Goal: Go to known website: Access a specific website the user already knows

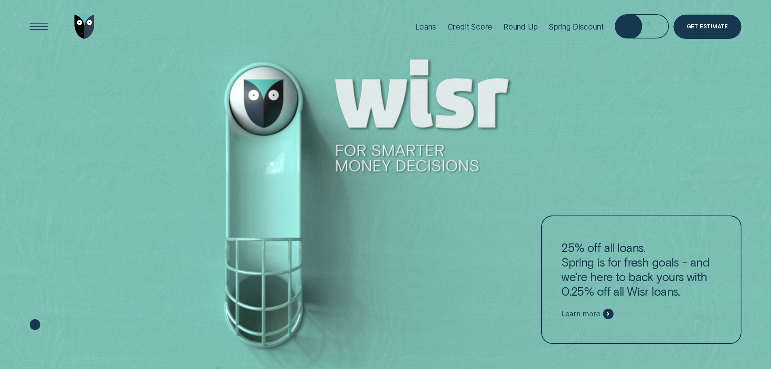
click at [631, 26] on div "Log in" at bounding box center [642, 26] width 54 height 24
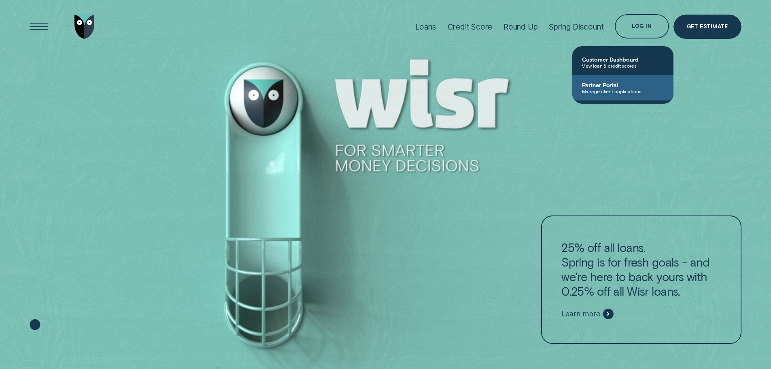
click at [618, 82] on span "Partner Portal" at bounding box center [623, 84] width 82 height 7
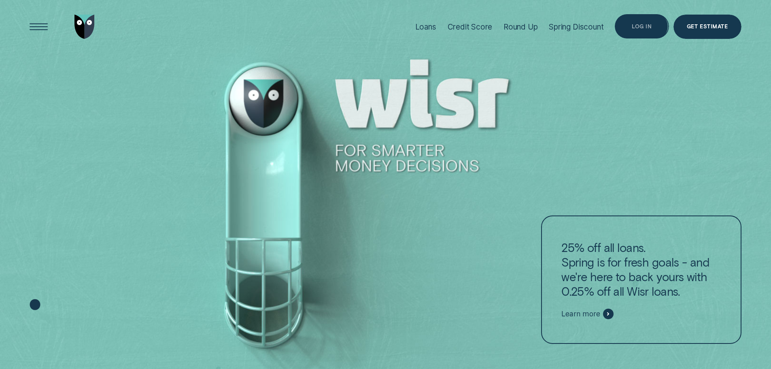
click at [635, 28] on div "Log in" at bounding box center [642, 26] width 20 height 5
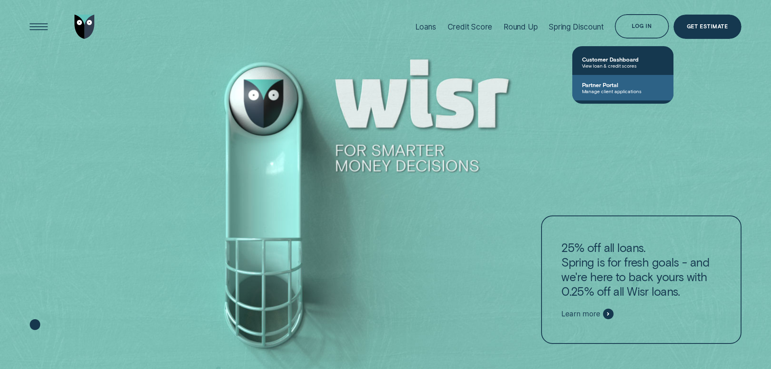
click at [609, 84] on span "Partner Portal" at bounding box center [623, 84] width 82 height 7
